Goal: Transaction & Acquisition: Purchase product/service

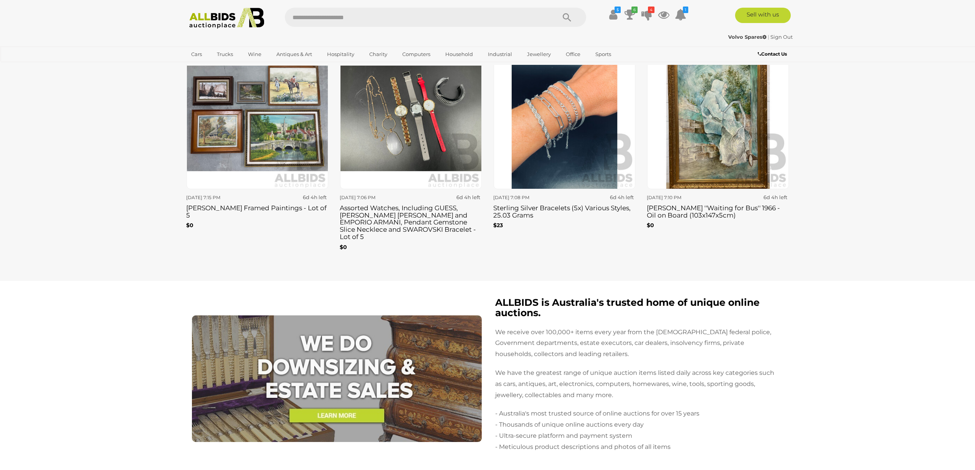
scroll to position [1331, 0]
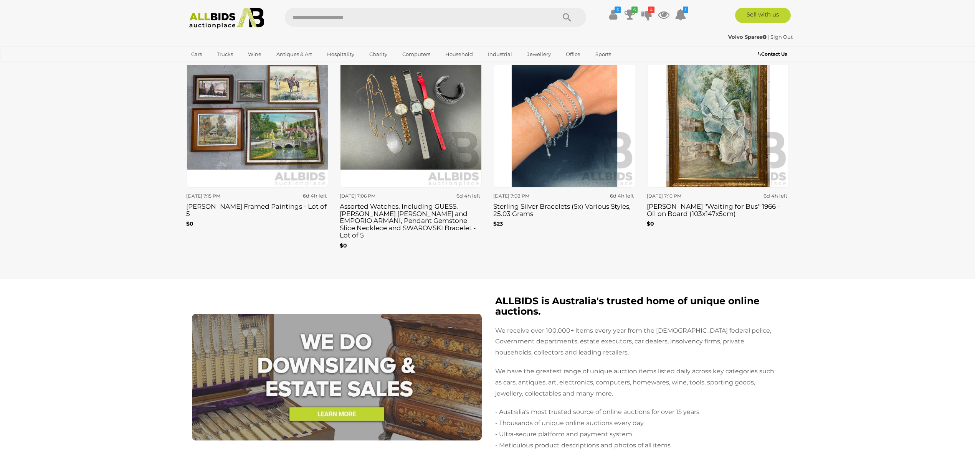
click at [265, 127] on img at bounding box center [258, 117] width 142 height 142
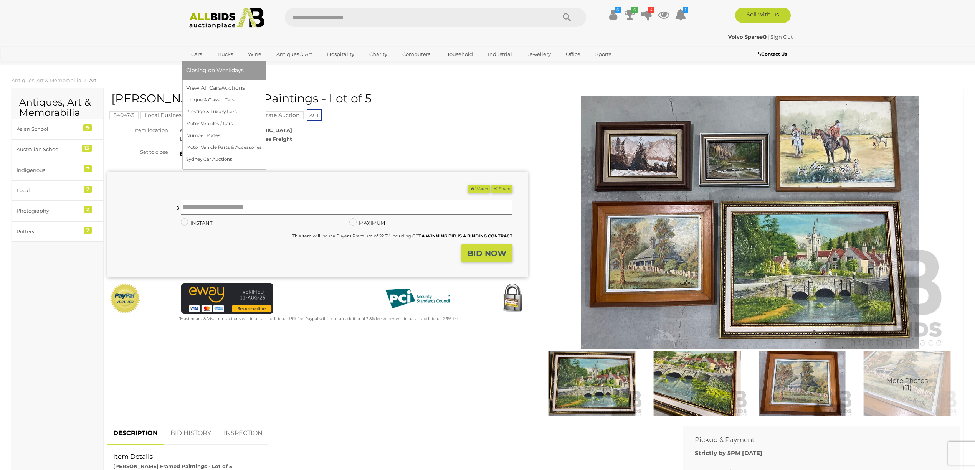
click at [200, 54] on link "Cars" at bounding box center [196, 54] width 21 height 13
click at [200, 85] on link "View All Cars Auctions" at bounding box center [224, 88] width 76 height 12
